Goal: Find specific page/section: Find specific page/section

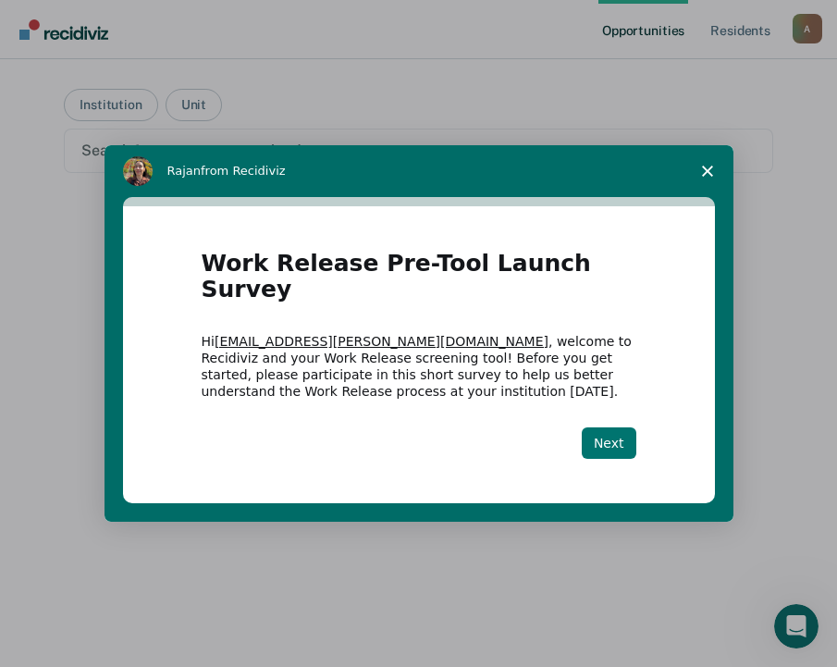
click at [600, 427] on button "Next" at bounding box center [609, 442] width 55 height 31
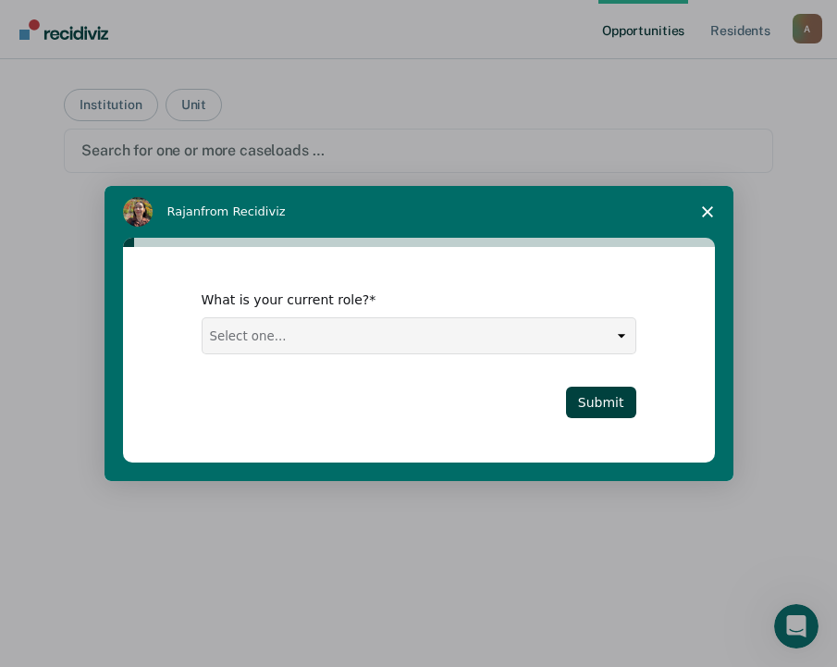
click at [618, 332] on select "Select one... Case Manager FUM Assistant [PERSON_NAME] [PERSON_NAME]" at bounding box center [419, 335] width 433 height 35
select select "Assistant Warden"
click at [203, 318] on select "Select one... Case Manager FUM Assistant [PERSON_NAME] [PERSON_NAME]" at bounding box center [419, 335] width 433 height 35
click at [621, 403] on button "Submit" at bounding box center [601, 402] width 70 height 31
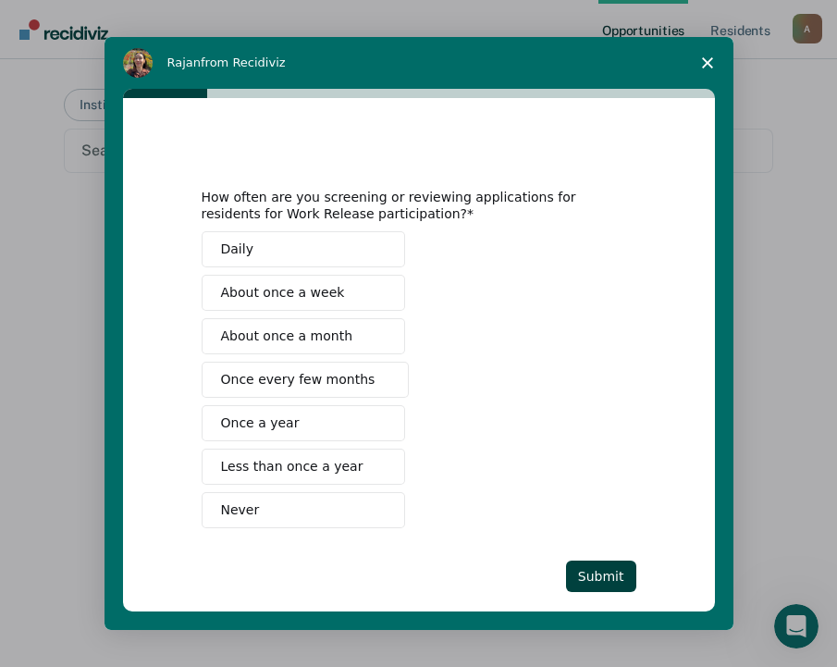
click at [392, 387] on button "Once every few months" at bounding box center [306, 380] width 208 height 36
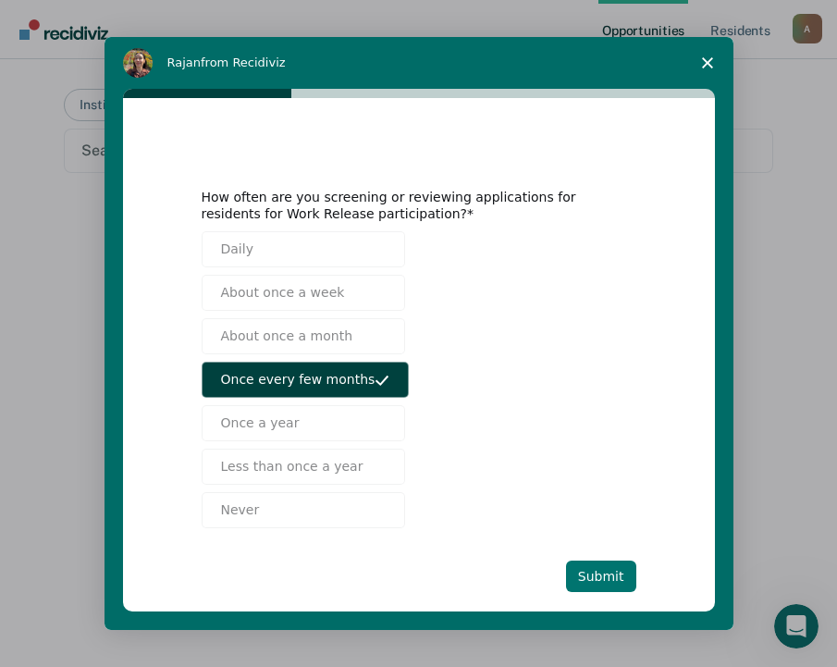
click at [595, 569] on button "Submit" at bounding box center [601, 576] width 70 height 31
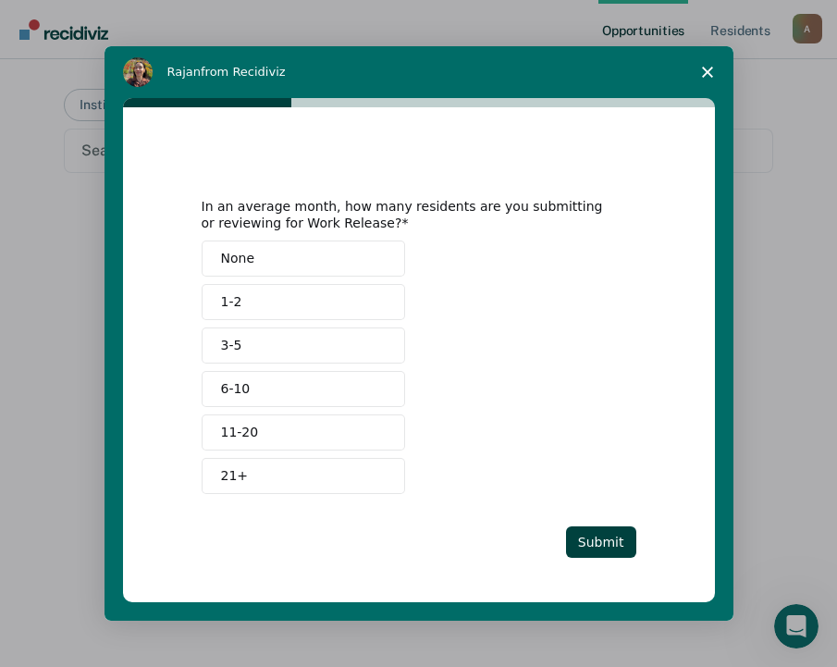
click at [345, 303] on button "1-2" at bounding box center [304, 302] width 204 height 36
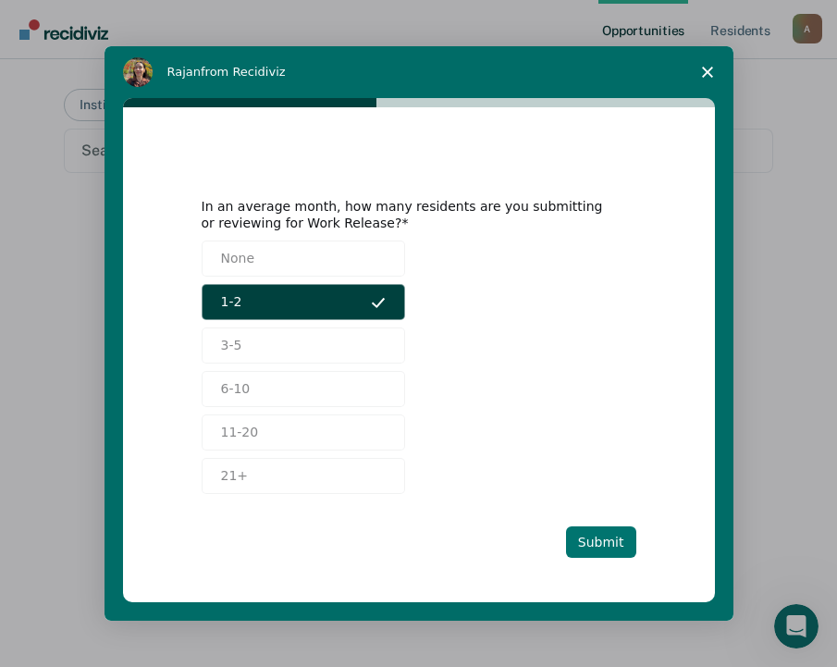
click at [616, 540] on button "Submit" at bounding box center [601, 541] width 70 height 31
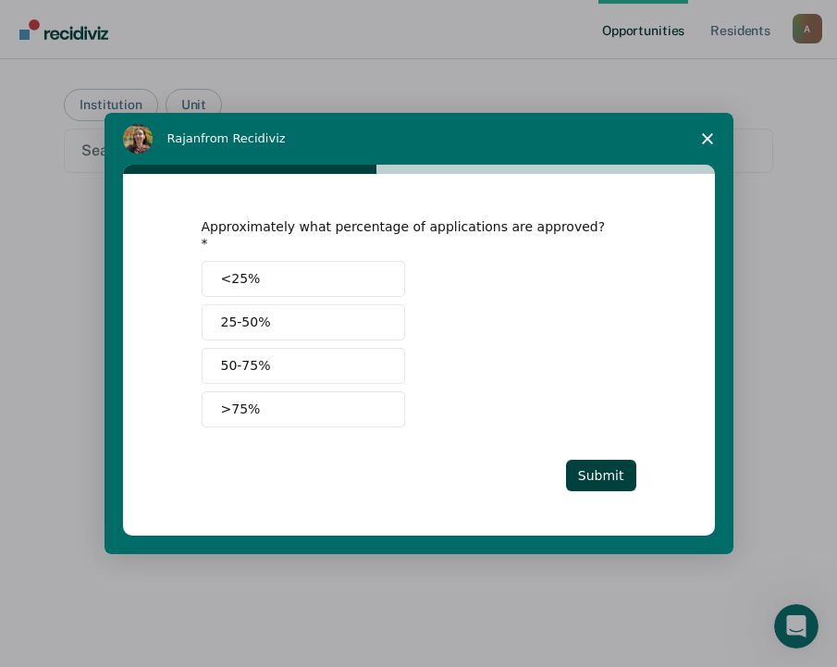
click at [256, 313] on span "25-50%" at bounding box center [246, 322] width 50 height 19
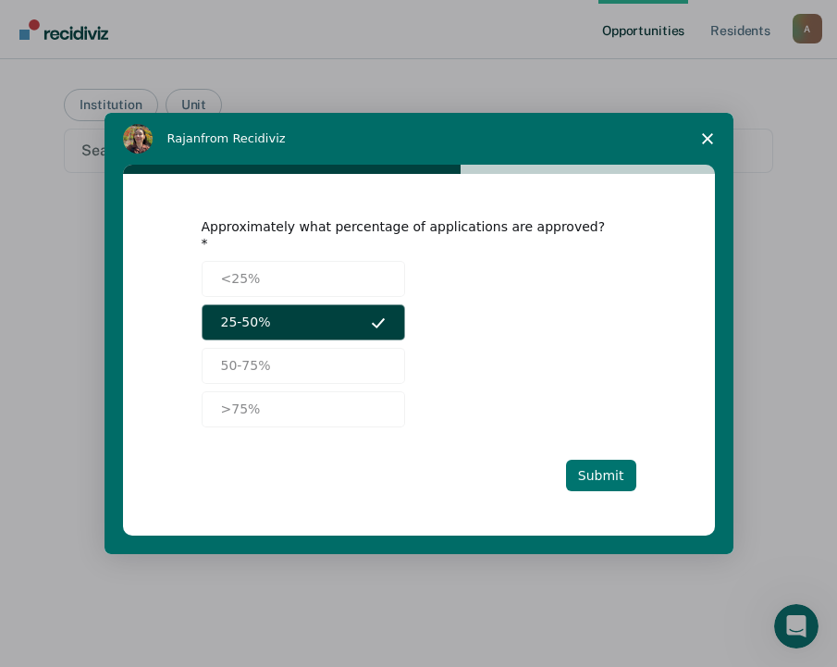
click at [612, 474] on button "Submit" at bounding box center [601, 475] width 70 height 31
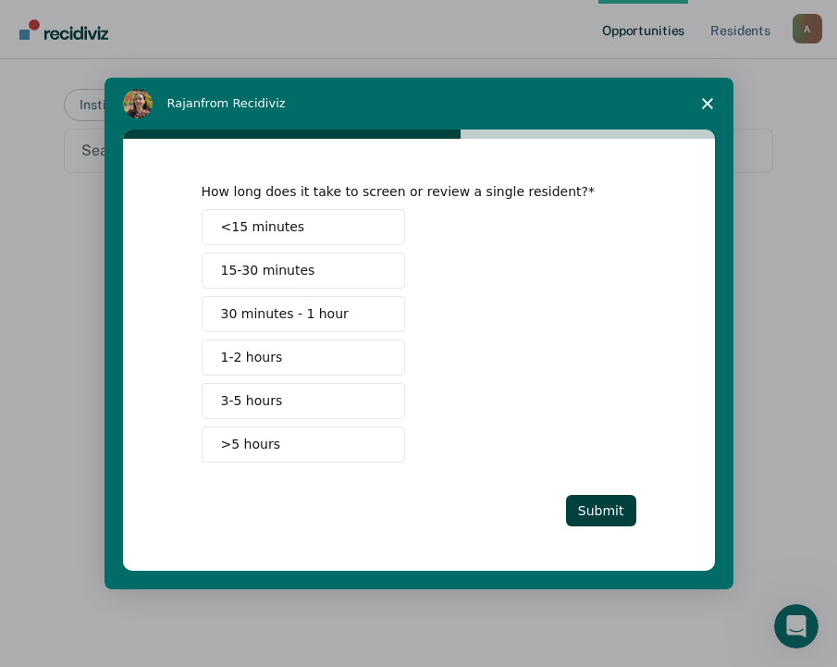
click at [347, 274] on button "15-30 minutes" at bounding box center [304, 271] width 204 height 36
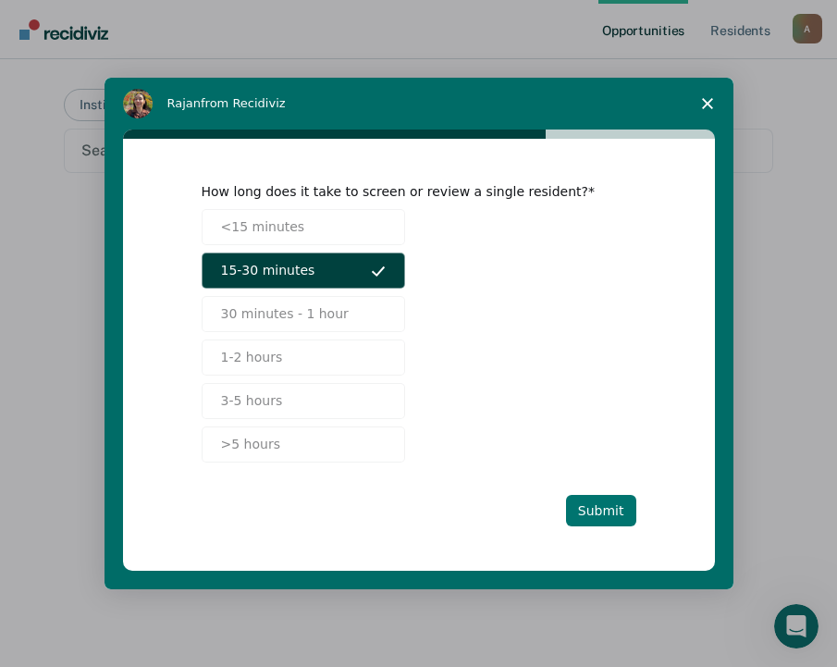
click at [596, 510] on button "Submit" at bounding box center [601, 510] width 70 height 31
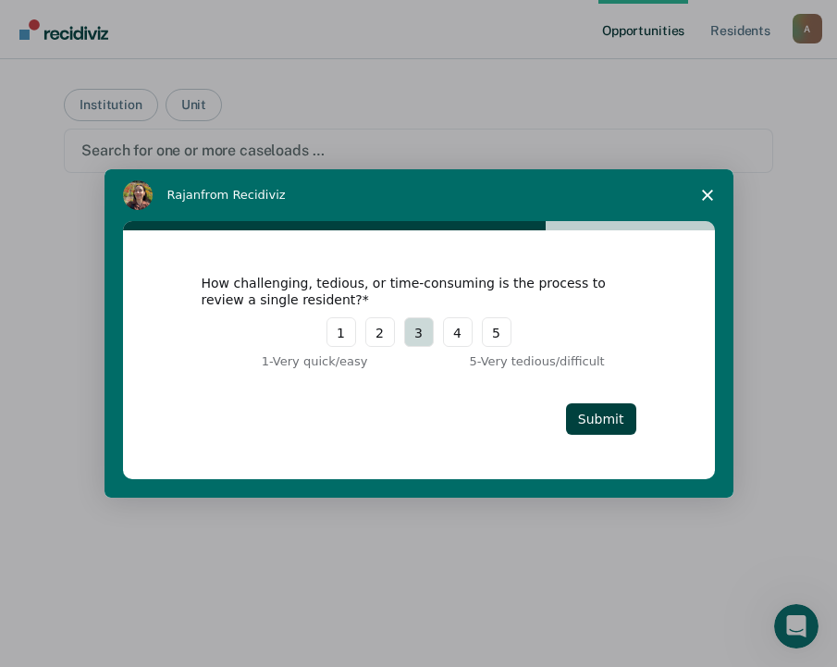
click at [415, 340] on button "3" at bounding box center [419, 332] width 30 height 30
click at [592, 422] on button "Submit" at bounding box center [601, 418] width 70 height 31
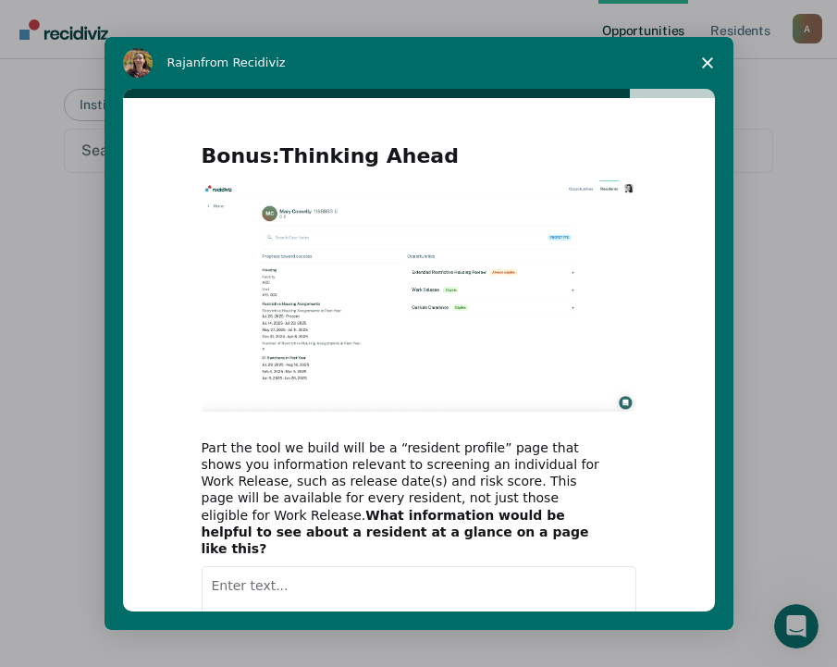
scroll to position [122, 0]
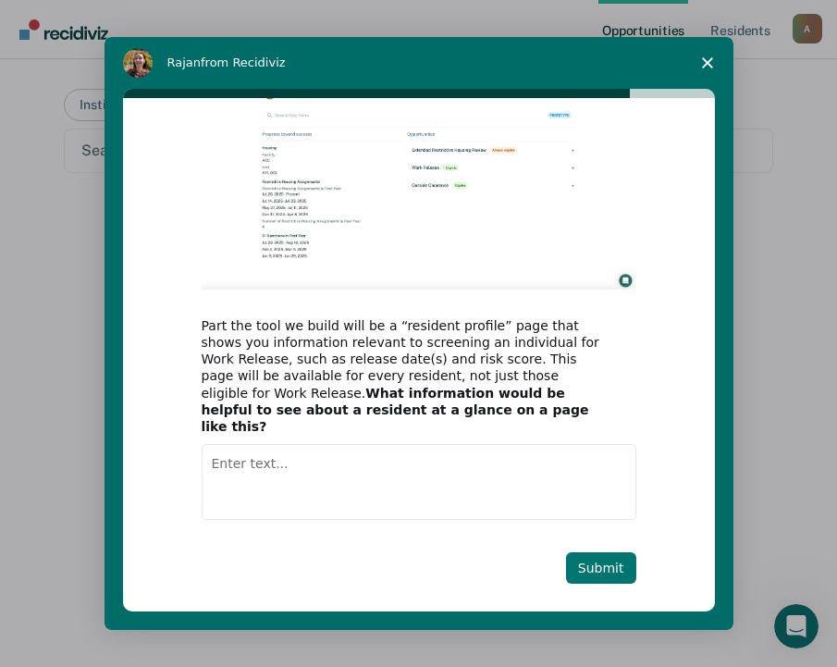
click at [588, 552] on button "Submit" at bounding box center [601, 567] width 70 height 31
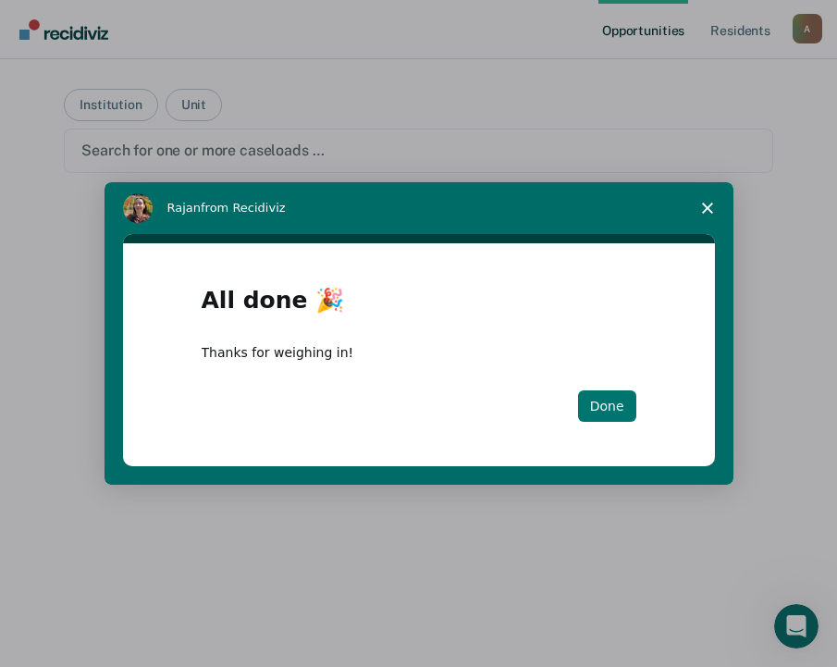
click at [600, 414] on button "Done" at bounding box center [607, 405] width 58 height 31
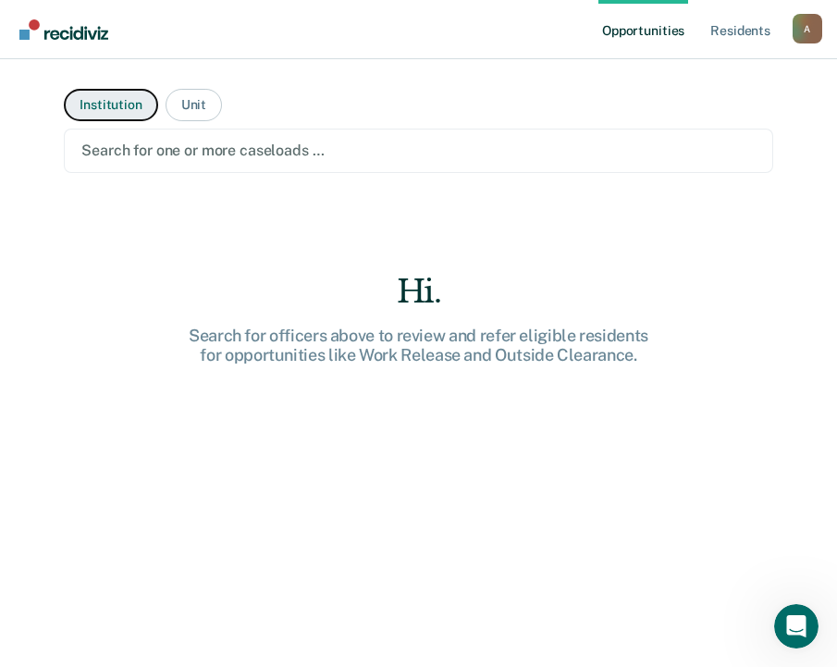
click at [108, 109] on button "Institution" at bounding box center [110, 105] width 93 height 32
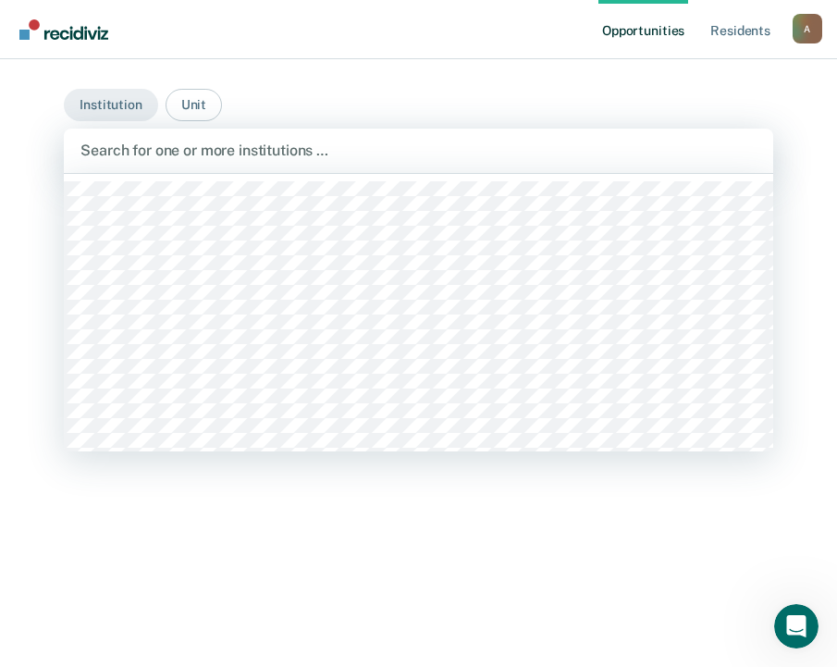
click at [638, 155] on div at bounding box center [418, 150] width 676 height 21
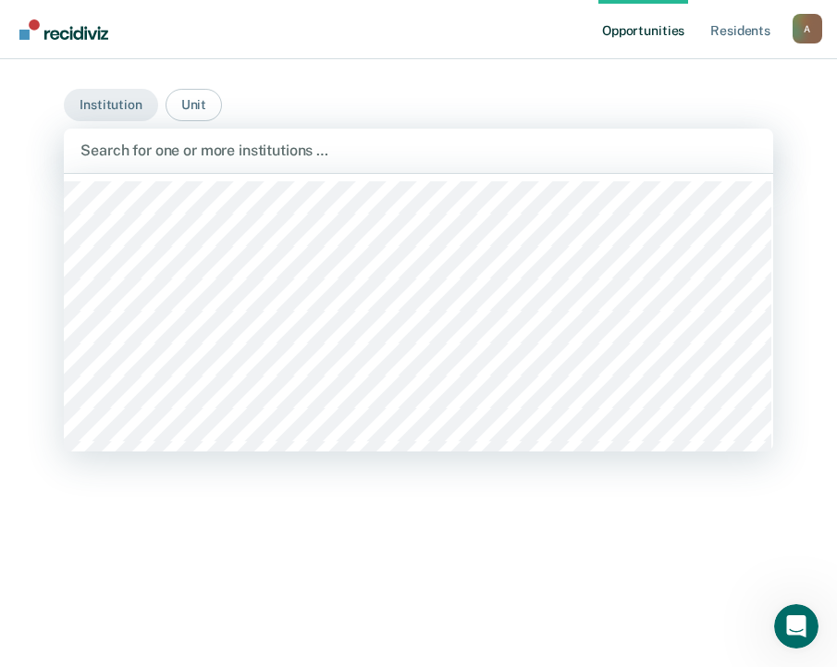
scroll to position [278, 0]
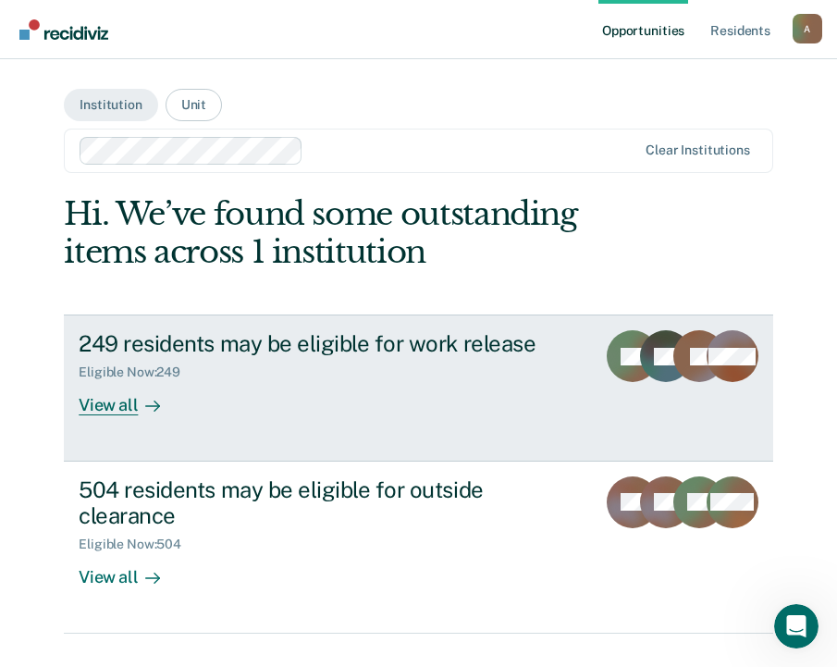
click at [121, 406] on div "View all" at bounding box center [131, 398] width 104 height 36
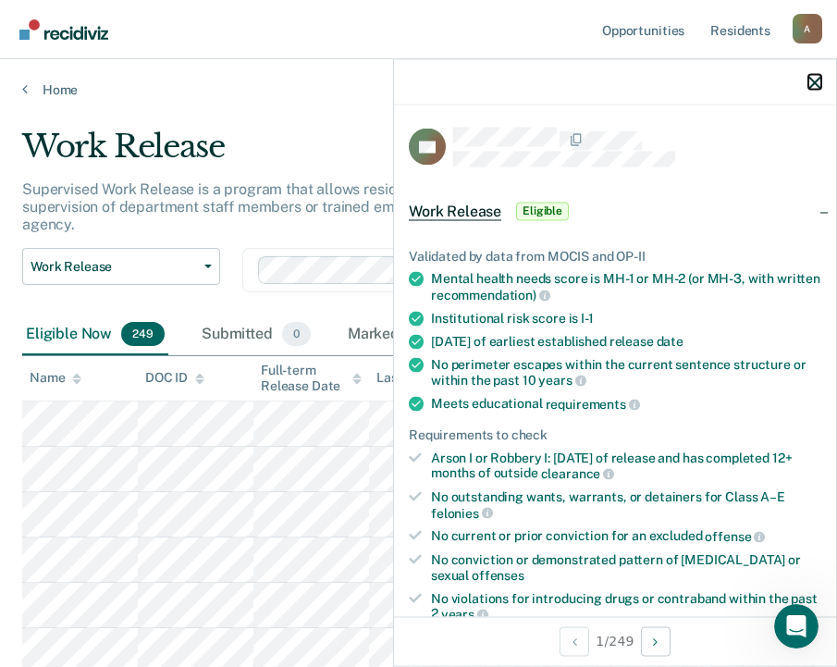
click at [812, 78] on icon "button" at bounding box center [815, 82] width 13 height 13
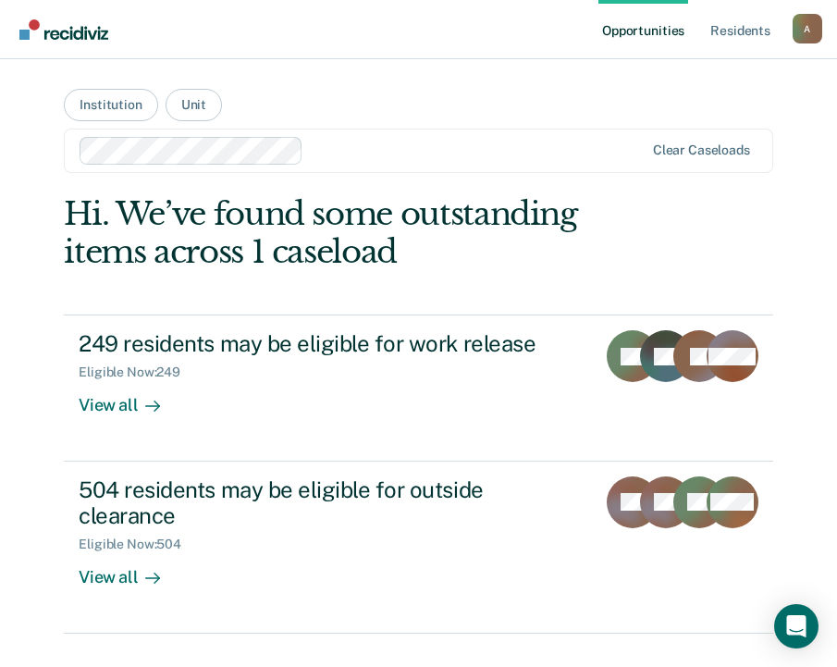
click at [358, 44] on nav "Opportunities Resident s April.Daniel@doc.mo.gov A Profile How it works Log Out" at bounding box center [418, 29] width 837 height 59
click at [178, 105] on button "Unit" at bounding box center [194, 105] width 56 height 32
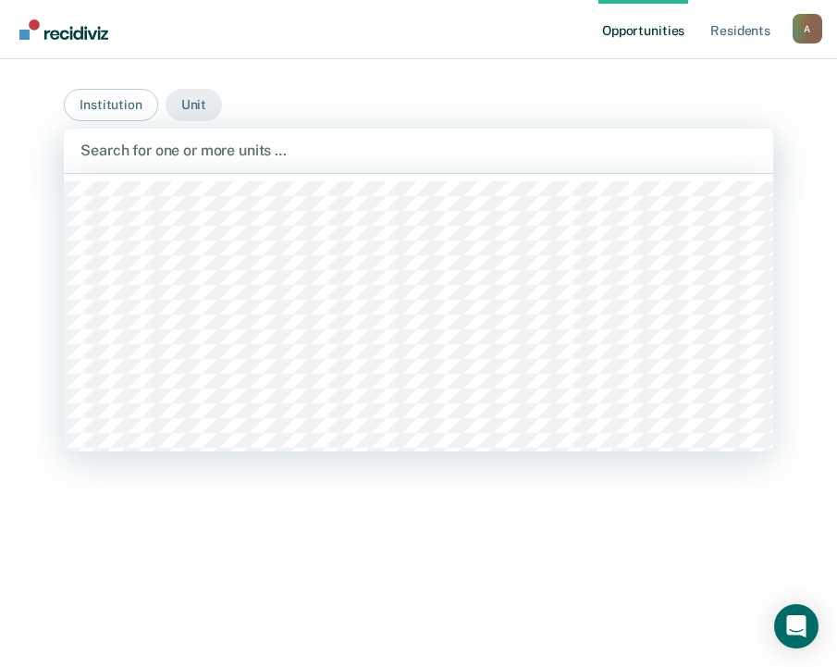
click at [443, 159] on div at bounding box center [418, 150] width 676 height 21
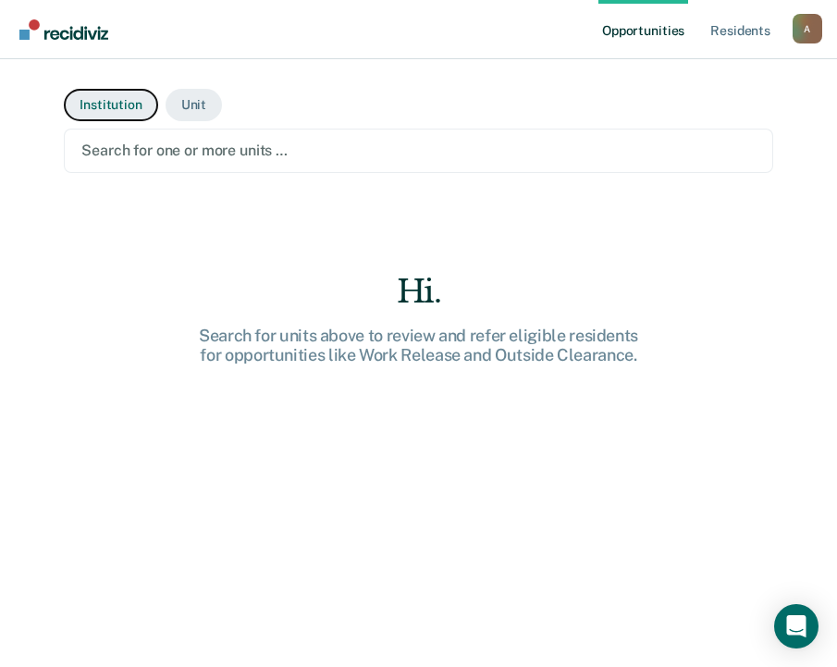
click at [126, 108] on button "Institution" at bounding box center [110, 105] width 93 height 32
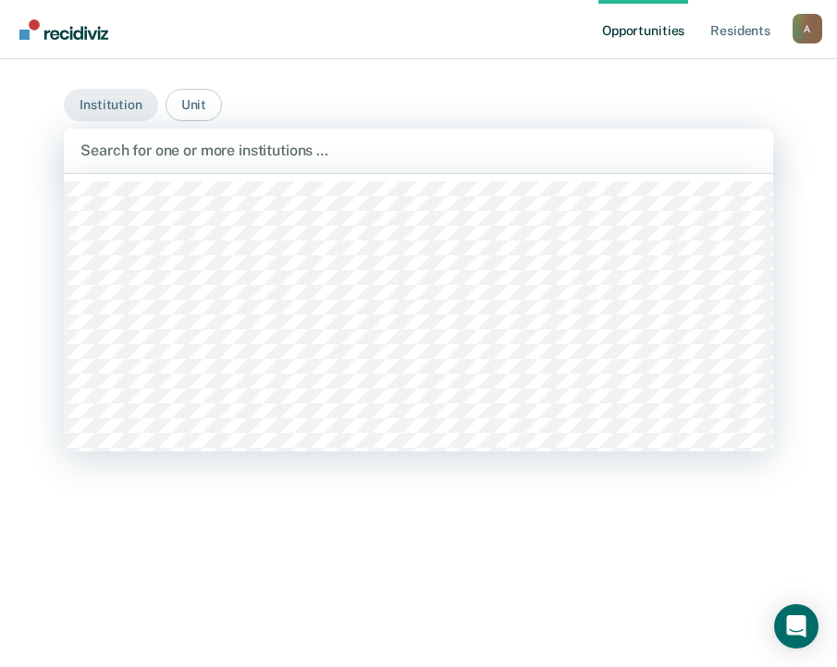
click at [249, 150] on div at bounding box center [418, 150] width 676 height 21
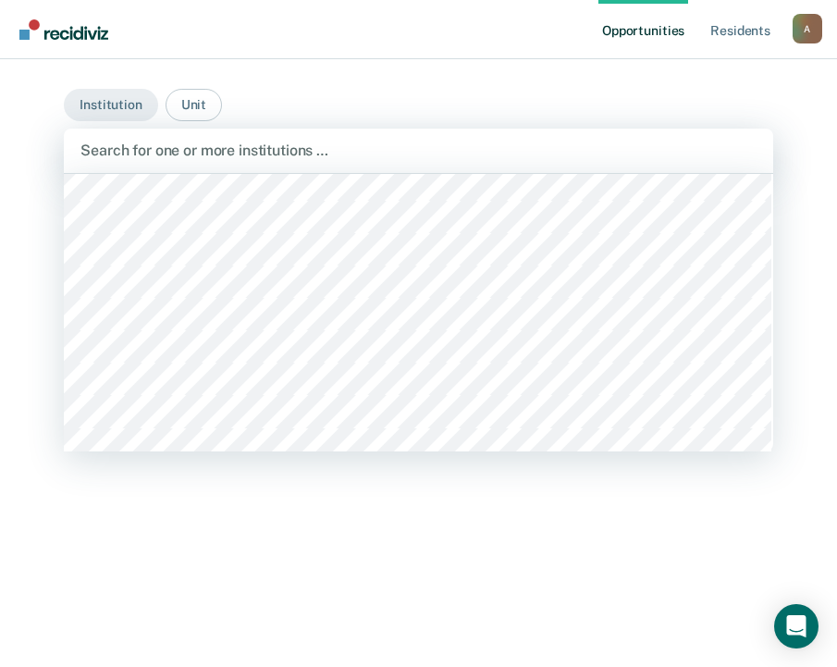
scroll to position [278, 0]
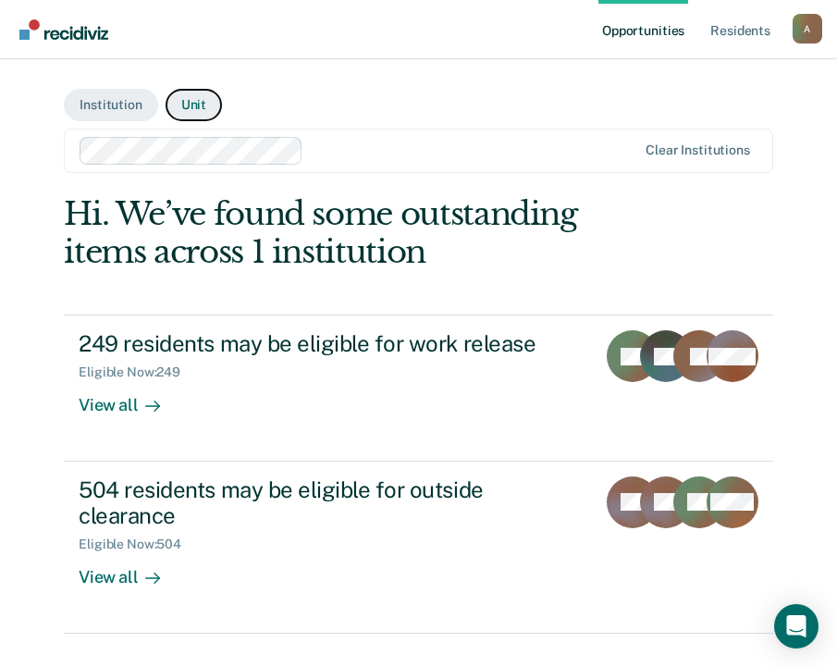
click at [179, 108] on button "Unit" at bounding box center [194, 105] width 56 height 32
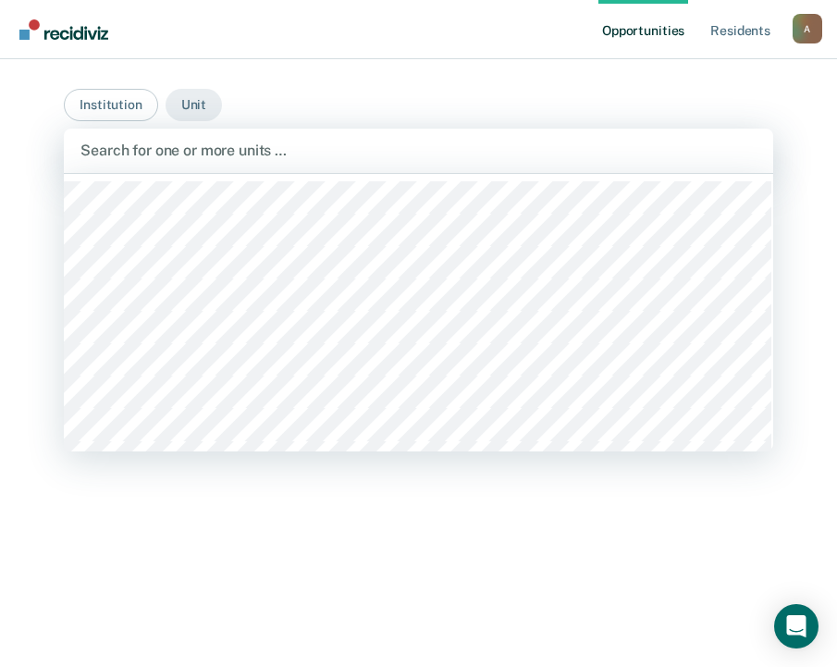
click at [340, 157] on div at bounding box center [418, 150] width 676 height 21
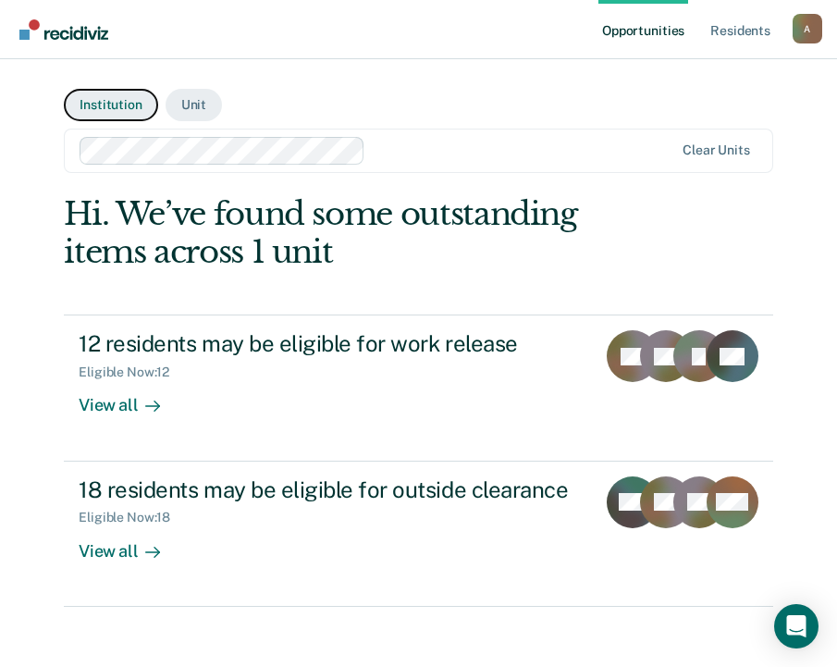
click at [110, 109] on button "Institution" at bounding box center [110, 105] width 93 height 32
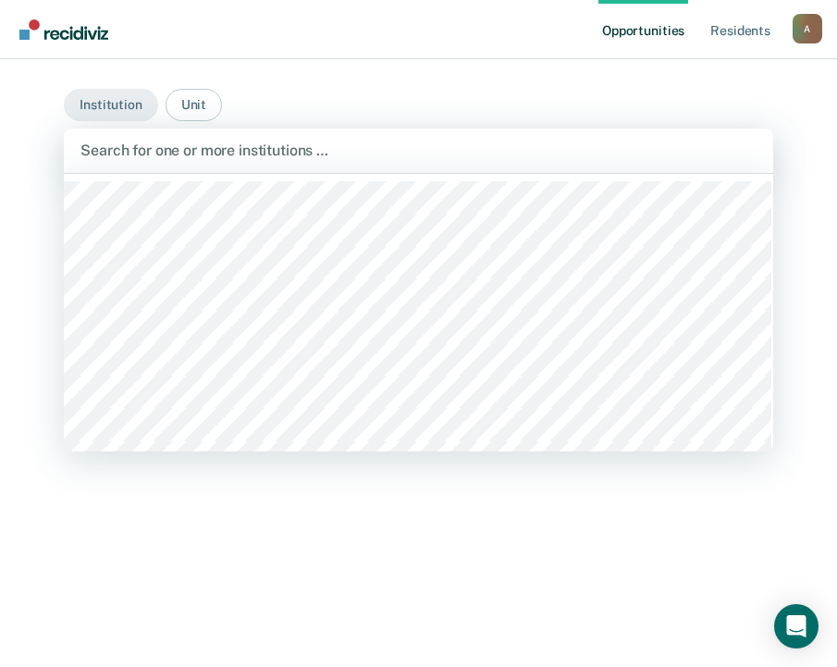
click at [118, 130] on div "Search for one or more institutions …" at bounding box center [419, 151] width 710 height 44
